Goal: Task Accomplishment & Management: Manage account settings

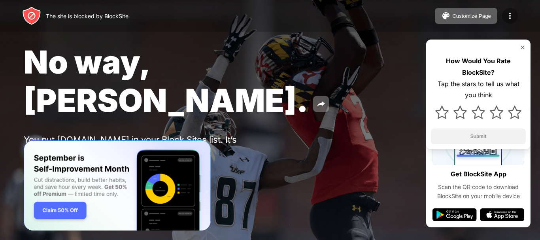
click at [508, 15] on img at bounding box center [510, 15] width 9 height 9
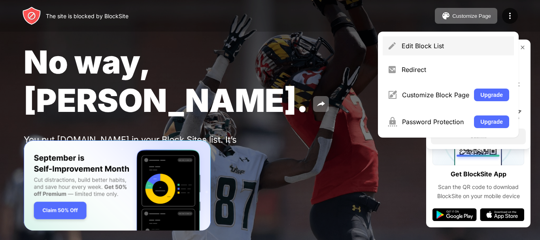
click at [422, 40] on div "Edit Block List" at bounding box center [448, 45] width 131 height 19
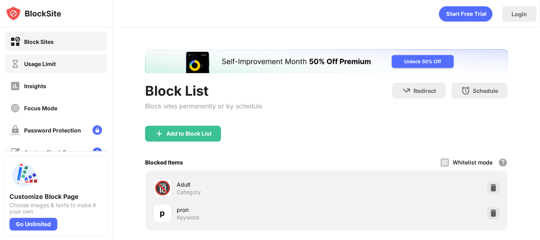
click at [72, 69] on div "Usage Limit" at bounding box center [56, 63] width 103 height 19
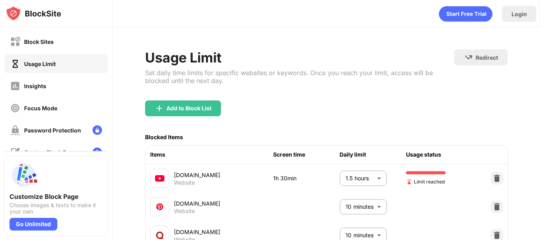
click at [353, 173] on body "Block Sites Usage Limit Insights Focus Mode Password Protection Custom Block Pa…" at bounding box center [270, 120] width 540 height 240
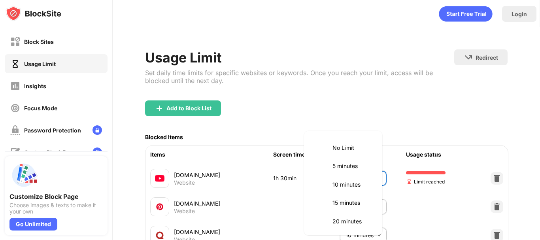
scroll to position [203, 0]
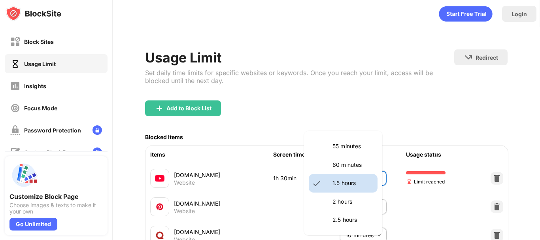
click at [344, 200] on p "2 hours" at bounding box center [353, 201] width 40 height 9
type input "***"
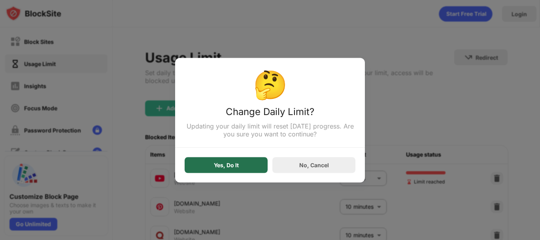
click at [218, 168] on div "Yes, Do It" at bounding box center [226, 165] width 25 height 6
